Goal: Find specific page/section: Find specific page/section

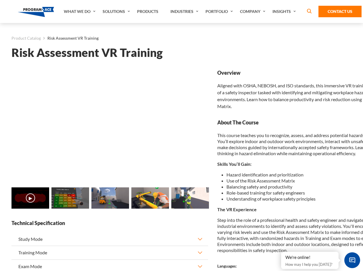
click at [117, 12] on link "Solutions" at bounding box center [117, 11] width 35 height 23
click at [0, 0] on div "AI & Computer Vision Solutions Computer Vision Quality Control AI tools for fas…" at bounding box center [0, 0] width 0 height 0
click at [0, 0] on div "AI & Computer Vision Solutions Virtual Training Solutions Virtual Tour Solution…" at bounding box center [0, 0] width 0 height 0
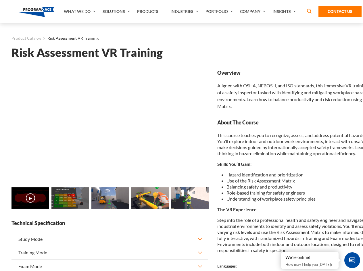
click at [0, 0] on div "AI & Computer Vision Solutions Virtual Training Solutions Virtual Tour Solution…" at bounding box center [0, 0] width 0 height 0
click at [0, 0] on div "AI & Computer Vision Solutions Computer Vision Quality Control AI tools for fas…" at bounding box center [0, 0] width 0 height 0
